Goal: Check status: Check status

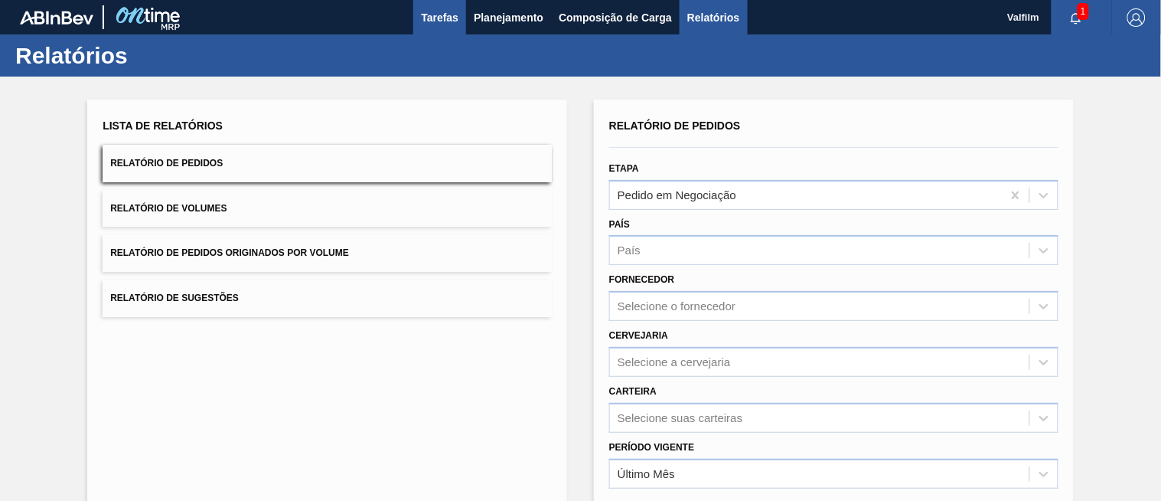
click at [440, 16] on span "Tarefas" at bounding box center [440, 17] width 38 height 18
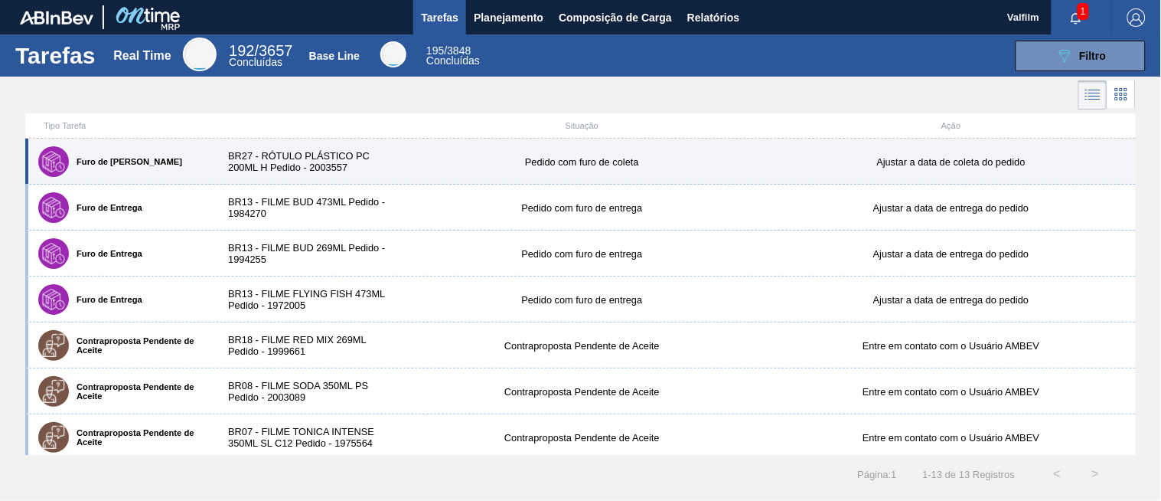
click at [364, 166] on div "BR27 - RÓTULO PLÁSTICO PC 200ML H Pedido - 2003557" at bounding box center [305, 161] width 184 height 23
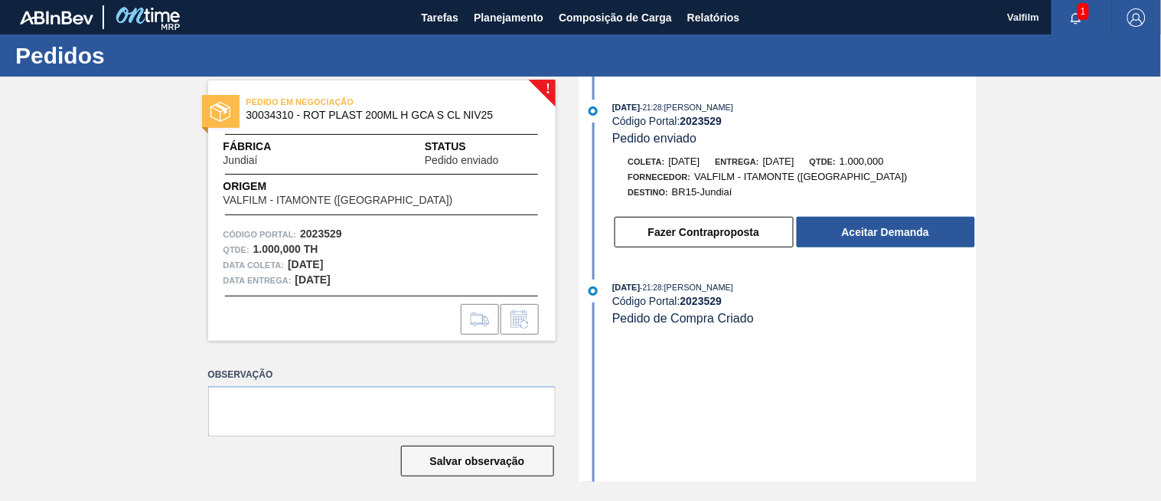
click at [953, 445] on div "03/09/2025 - 21:28 : MATHEUS FARIA LIMA DA SILVA Código Portal: 2023529 Pedido …" at bounding box center [779, 279] width 394 height 405
click at [871, 354] on div "03/09/2025 - 21:28 : MATHEUS FARIA LIMA DA SILVA Código Portal: 2023529 Pedido …" at bounding box center [779, 279] width 394 height 405
